Goal: Task Accomplishment & Management: Use online tool/utility

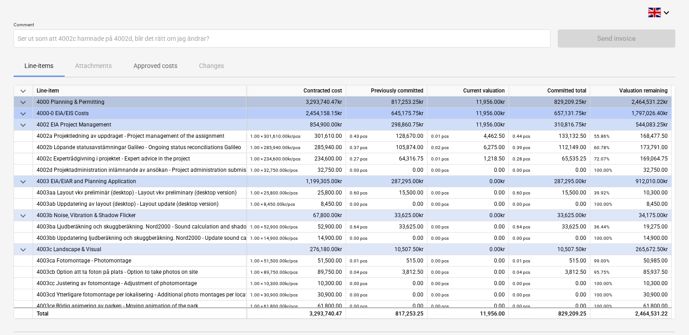
click at [97, 66] on div "Line-items Attachments Approved costs Changes" at bounding box center [345, 66] width 662 height 22
click at [145, 70] on p "Approved costs" at bounding box center [156, 66] width 44 height 10
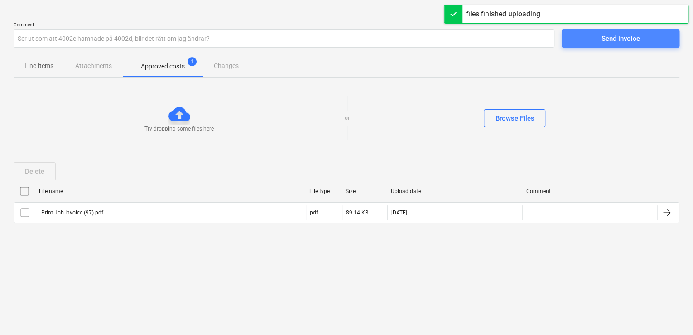
click at [587, 41] on span "Send invoice" at bounding box center [620, 39] width 96 height 12
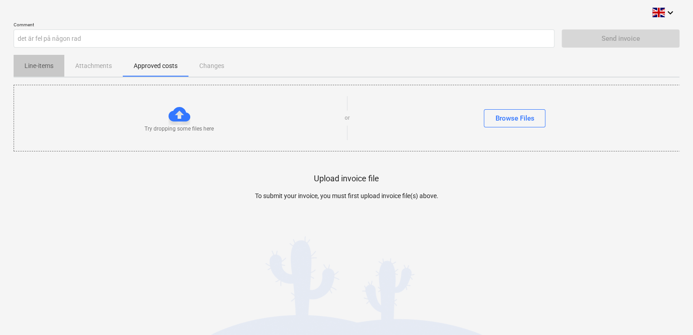
click at [36, 67] on p "Line-items" at bounding box center [38, 66] width 29 height 10
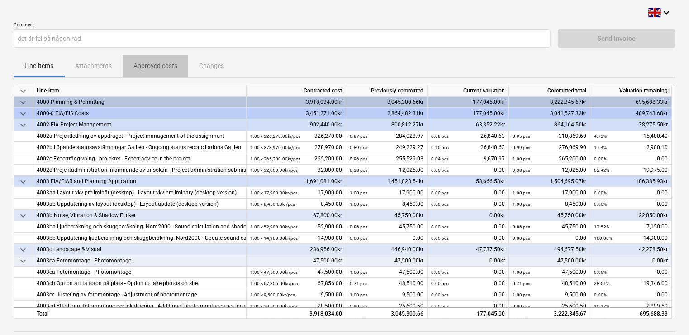
click at [150, 66] on p "Approved costs" at bounding box center [156, 66] width 44 height 10
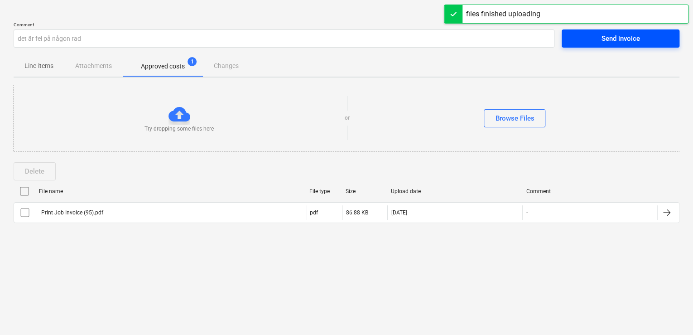
click at [596, 42] on span "Send invoice" at bounding box center [620, 39] width 96 height 12
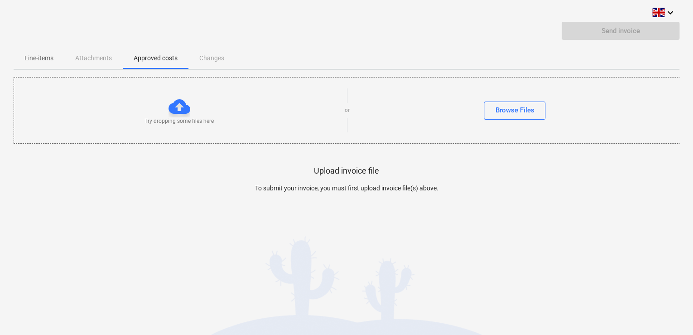
click at [45, 57] on p "Line-items" at bounding box center [38, 58] width 29 height 10
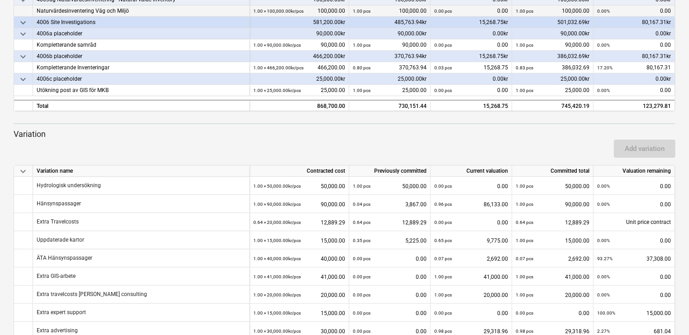
scroll to position [188, 0]
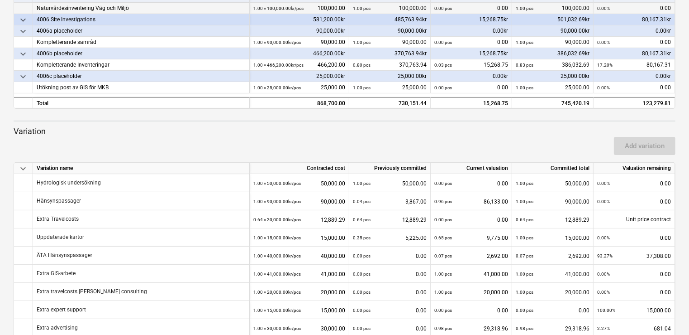
click at [120, 191] on div "Hydrologisk undersökning" at bounding box center [141, 183] width 217 height 18
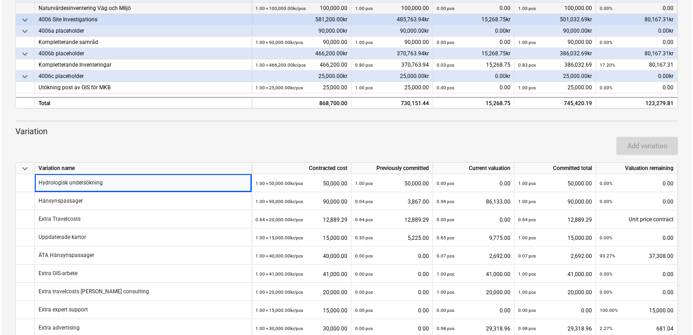
scroll to position [0, 0]
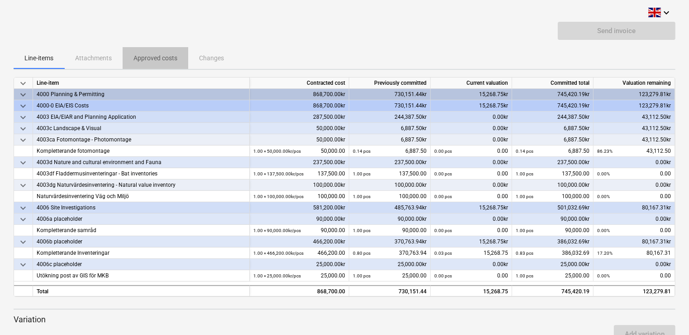
click at [156, 60] on p "Approved costs" at bounding box center [156, 58] width 44 height 10
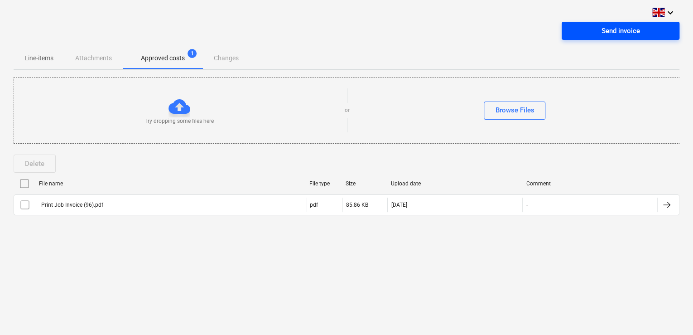
click at [613, 31] on div "Send invoice" at bounding box center [620, 31] width 38 height 12
